Goal: Use online tool/utility: Utilize a website feature to perform a specific function

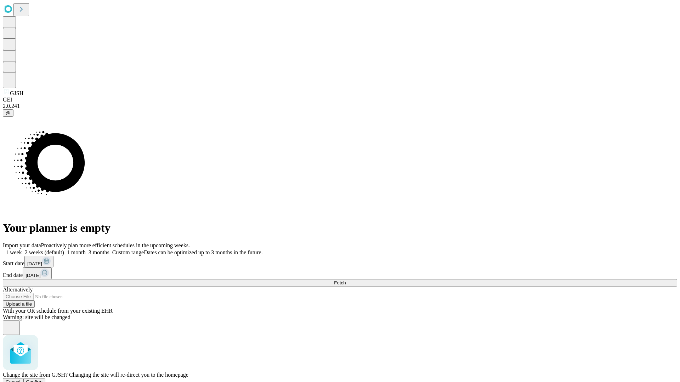
click at [43, 380] on span "Confirm" at bounding box center [34, 382] width 17 height 5
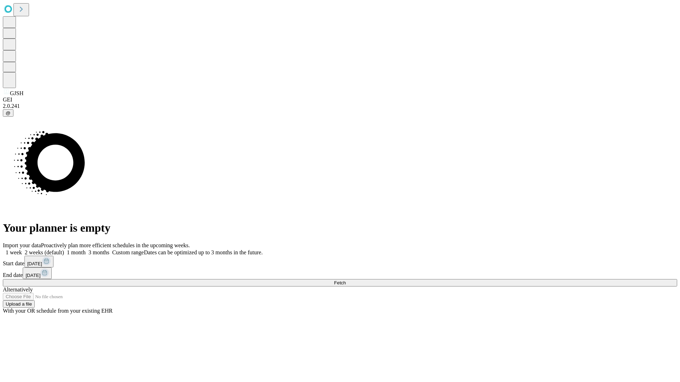
click at [64, 250] on label "2 weeks (default)" at bounding box center [43, 253] width 42 height 6
click at [346, 280] on span "Fetch" at bounding box center [340, 282] width 12 height 5
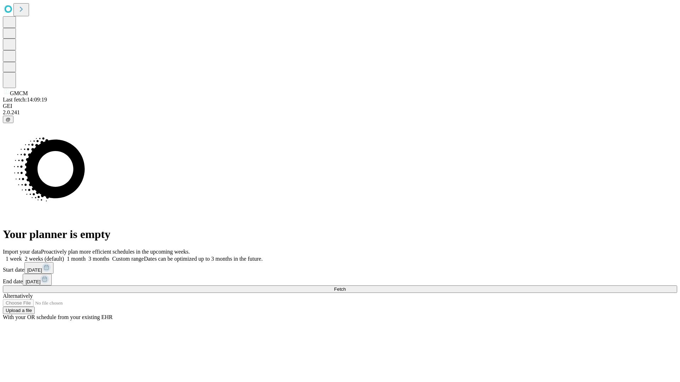
click at [64, 256] on label "2 weeks (default)" at bounding box center [43, 259] width 42 height 6
click at [346, 287] on span "Fetch" at bounding box center [340, 289] width 12 height 5
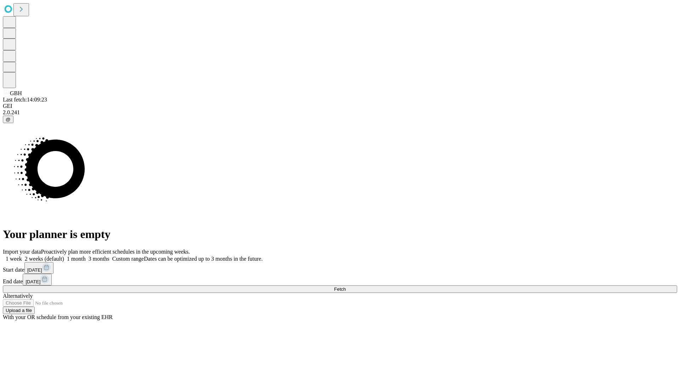
click at [64, 256] on label "2 weeks (default)" at bounding box center [43, 259] width 42 height 6
click at [346, 287] on span "Fetch" at bounding box center [340, 289] width 12 height 5
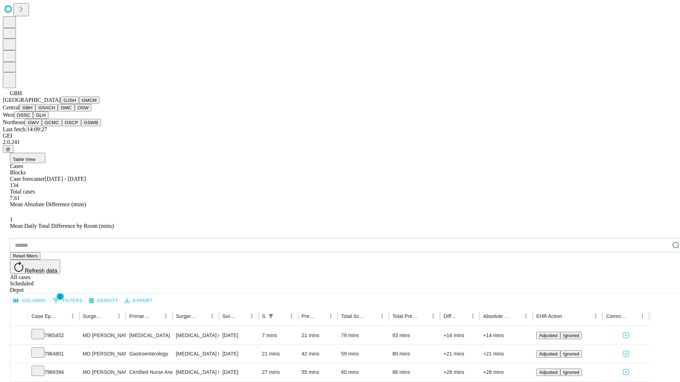
click at [55, 112] on button "GSACH" at bounding box center [46, 107] width 22 height 7
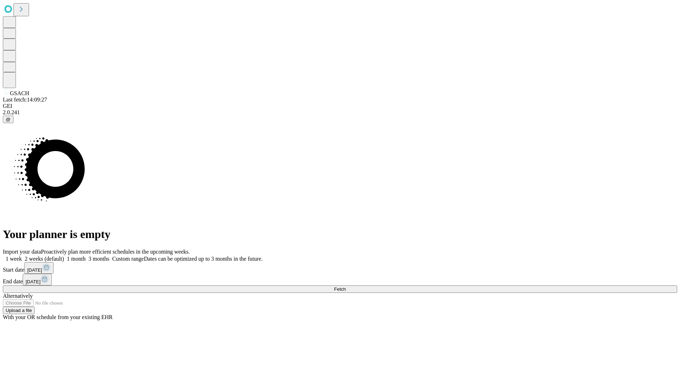
click at [64, 256] on label "2 weeks (default)" at bounding box center [43, 259] width 42 height 6
click at [346, 287] on span "Fetch" at bounding box center [340, 289] width 12 height 5
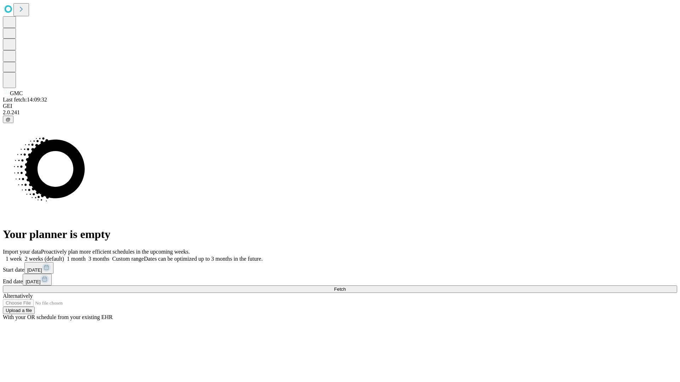
click at [64, 256] on label "2 weeks (default)" at bounding box center [43, 259] width 42 height 6
click at [346, 287] on span "Fetch" at bounding box center [340, 289] width 12 height 5
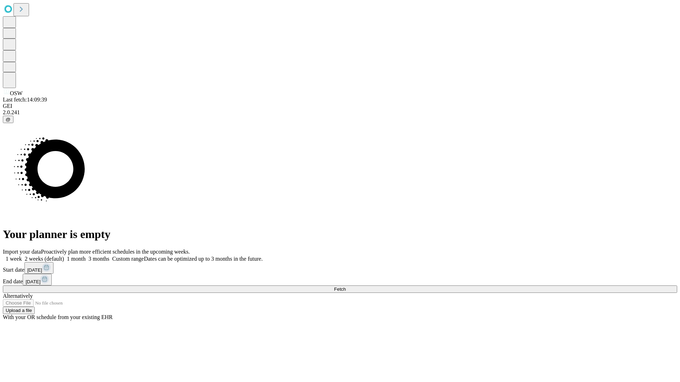
click at [64, 256] on label "2 weeks (default)" at bounding box center [43, 259] width 42 height 6
click at [346, 287] on span "Fetch" at bounding box center [340, 289] width 12 height 5
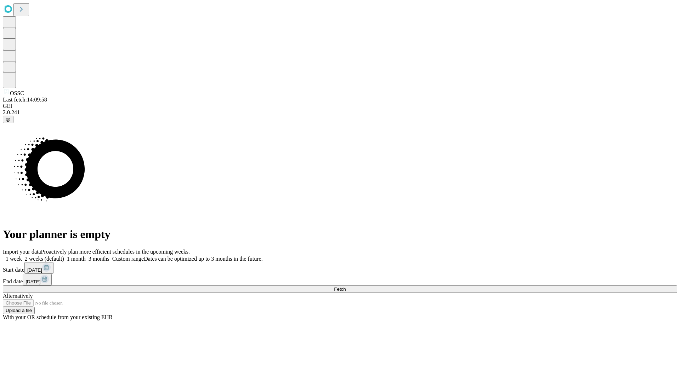
click at [64, 256] on label "2 weeks (default)" at bounding box center [43, 259] width 42 height 6
click at [346, 287] on span "Fetch" at bounding box center [340, 289] width 12 height 5
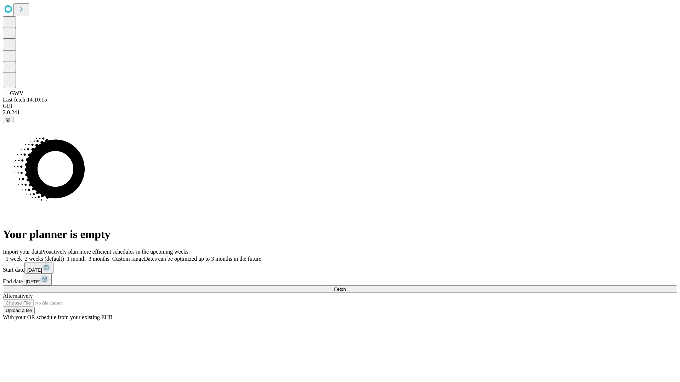
click at [64, 256] on label "2 weeks (default)" at bounding box center [43, 259] width 42 height 6
click at [346, 287] on span "Fetch" at bounding box center [340, 289] width 12 height 5
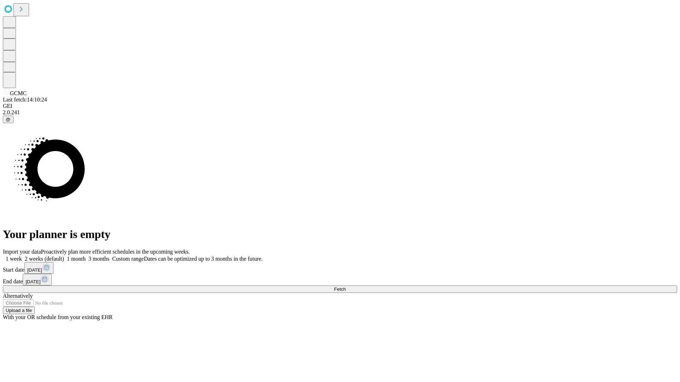
click at [64, 256] on label "2 weeks (default)" at bounding box center [43, 259] width 42 height 6
click at [346, 287] on span "Fetch" at bounding box center [340, 289] width 12 height 5
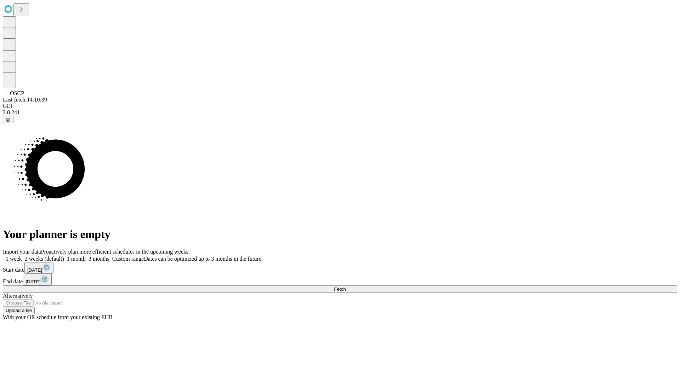
click at [346, 287] on span "Fetch" at bounding box center [340, 289] width 12 height 5
